Goal: Task Accomplishment & Management: Manage account settings

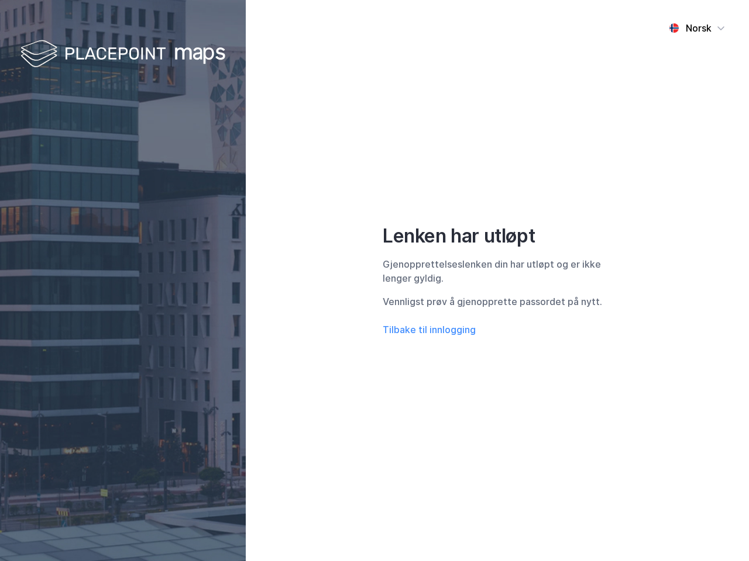
click at [374, 281] on div "Norsk Lenken har utløpt Gjenopprettelseslenken din har utløpt og er ikke [PERSO…" at bounding box center [497, 280] width 503 height 561
click at [123, 54] on img at bounding box center [122, 54] width 205 height 35
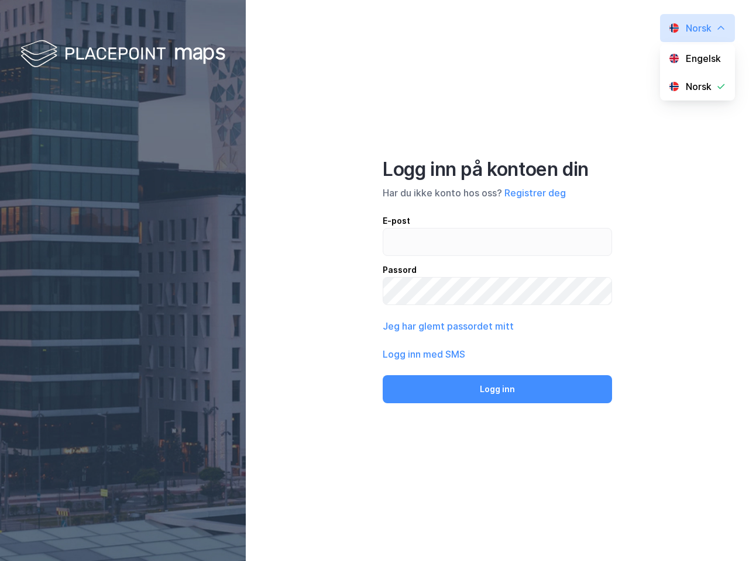
click at [429, 330] on button "Jeg har glemt passordet mitt" at bounding box center [447, 326] width 131 height 14
